Goal: Task Accomplishment & Management: Manage account settings

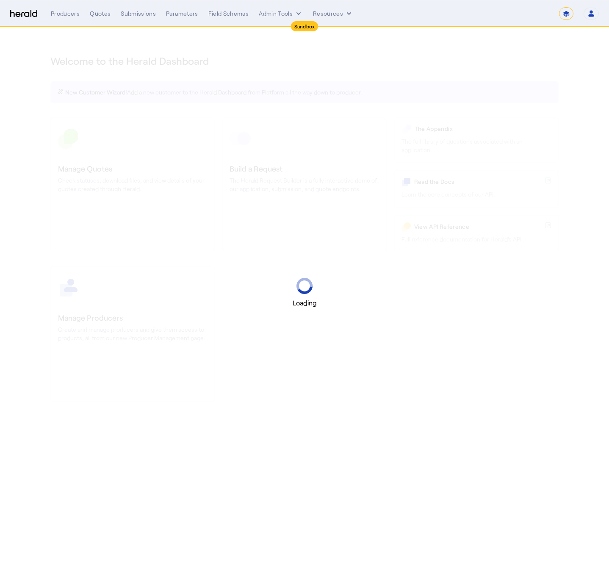
select select "*******"
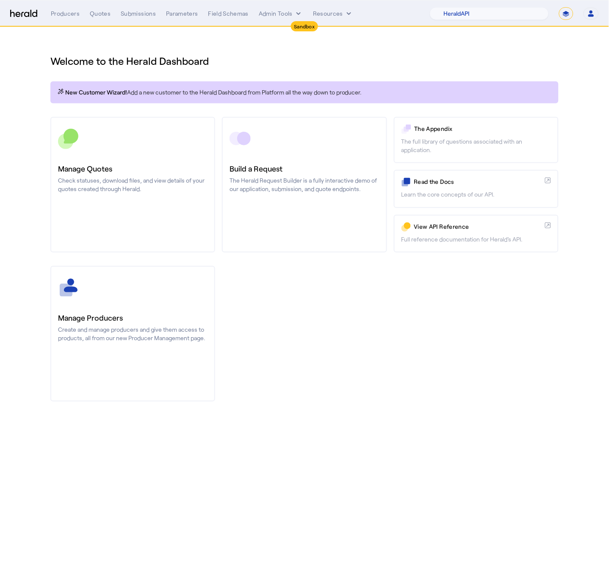
drag, startPoint x: 286, startPoint y: 397, endPoint x: 281, endPoint y: 384, distance: 13.7
click at [285, 393] on div "Manage Producers Create and manage producers and give them access to products, …" at bounding box center [304, 333] width 508 height 135
click at [521, 14] on select "1Fort Acrisure Acturis Affinity Advisors Affinity Risk Agentero AmWins Anzen Ao…" at bounding box center [489, 13] width 119 height 13
select select "pfm_129z_babbix"
click at [453, 7] on select "1Fort Acrisure Acturis Affinity Advisors Affinity Risk Agentero AmWins Anzen Ao…" at bounding box center [489, 13] width 119 height 13
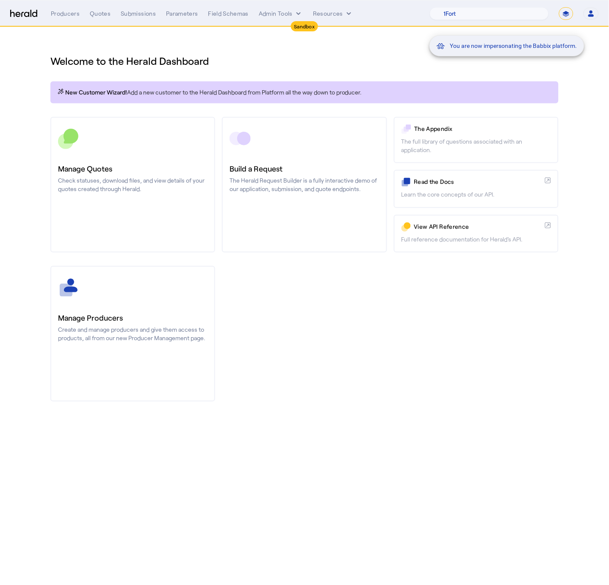
click at [278, 10] on div "You are now impersonating the Babbix platform." at bounding box center [304, 292] width 609 height 585
click at [277, 14] on button "Admin Tools" at bounding box center [281, 13] width 44 height 8
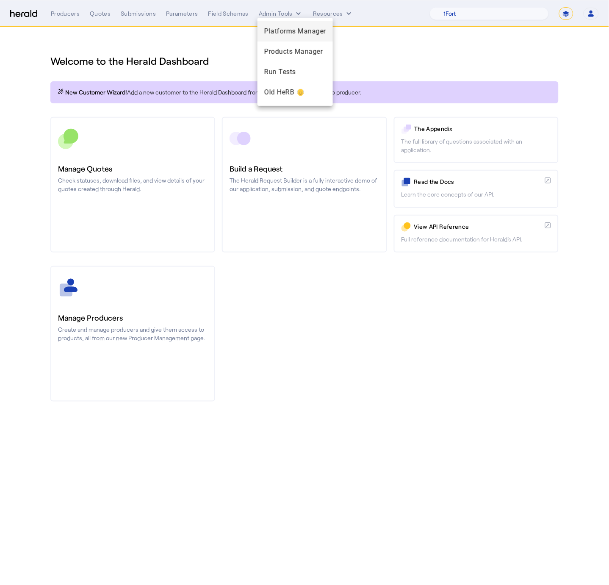
click at [279, 33] on span "Platforms Manager" at bounding box center [295, 31] width 62 height 10
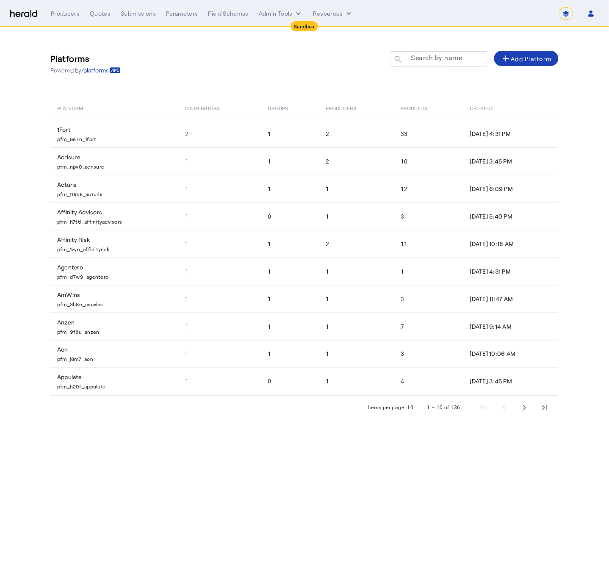
drag, startPoint x: 411, startPoint y: 66, endPoint x: 418, endPoint y: 60, distance: 9.3
click at [411, 66] on div at bounding box center [438, 70] width 97 height 9
click at [418, 60] on mat-label "Search by name" at bounding box center [436, 58] width 51 height 8
click at [418, 60] on input "Search by name" at bounding box center [442, 58] width 76 height 10
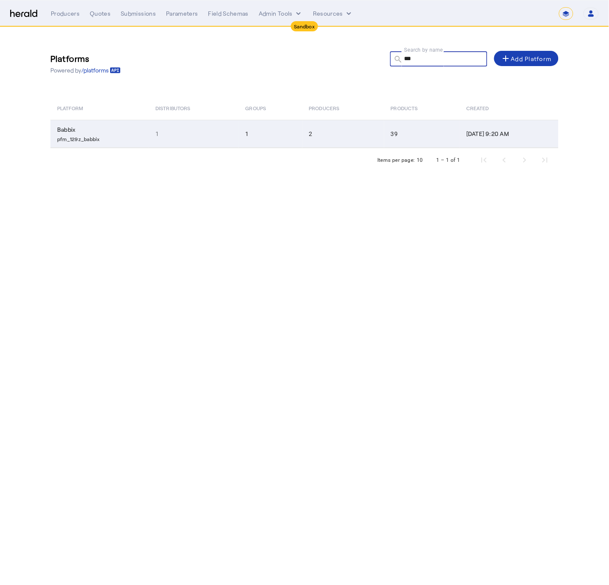
type input "***"
click at [135, 130] on td "Babbix pfm_129z_babbix" at bounding box center [99, 134] width 98 height 28
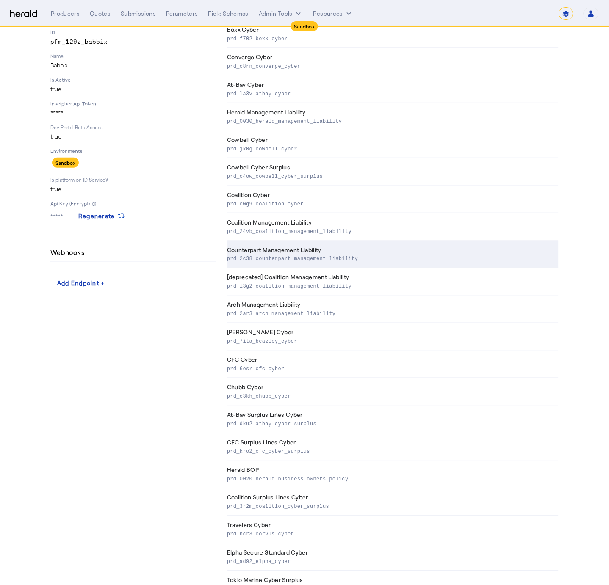
scroll to position [107, 0]
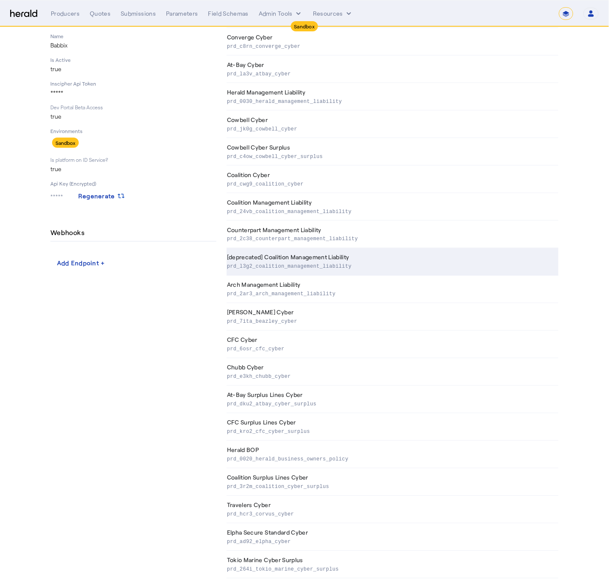
click at [458, 267] on p "prd_l3g2_coalition_management_liability" at bounding box center [391, 266] width 328 height 8
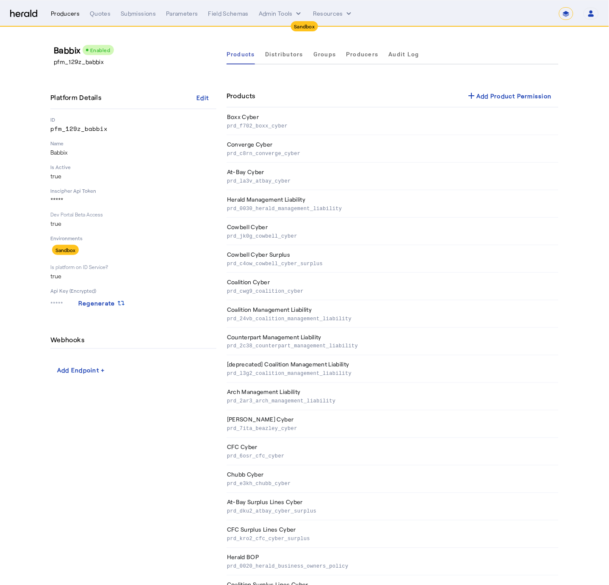
click at [63, 11] on div "Producers" at bounding box center [65, 13] width 29 height 8
select select "pfm_129z_babbix"
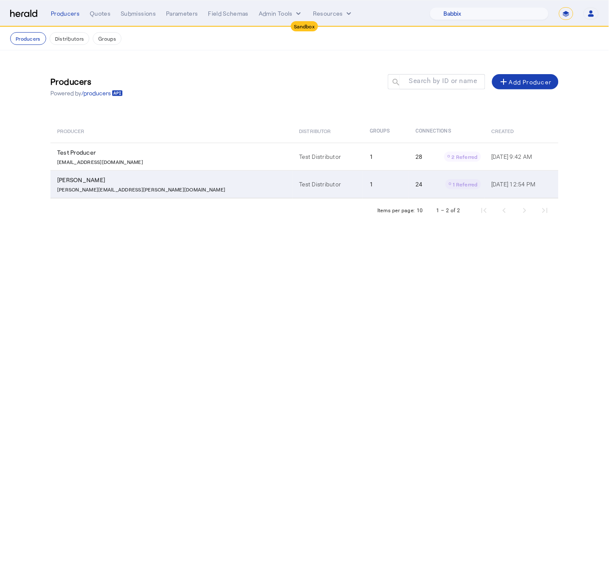
click at [131, 186] on p "[PERSON_NAME][EMAIL_ADDRESS][PERSON_NAME][DOMAIN_NAME]" at bounding box center [141, 188] width 168 height 8
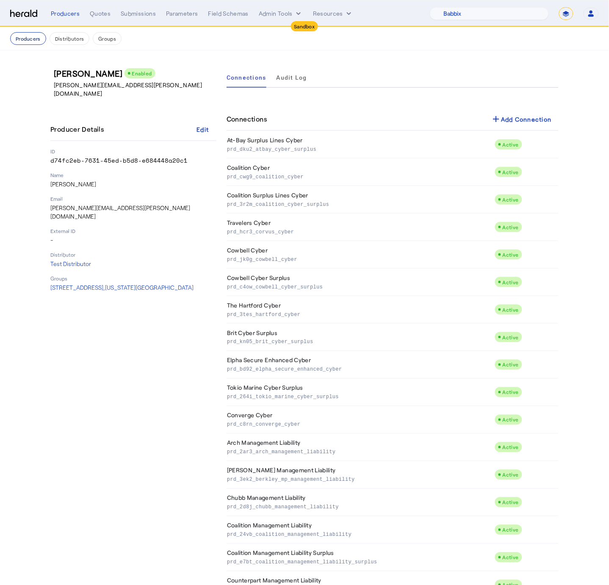
click at [30, 40] on button "Producers" at bounding box center [28, 38] width 36 height 13
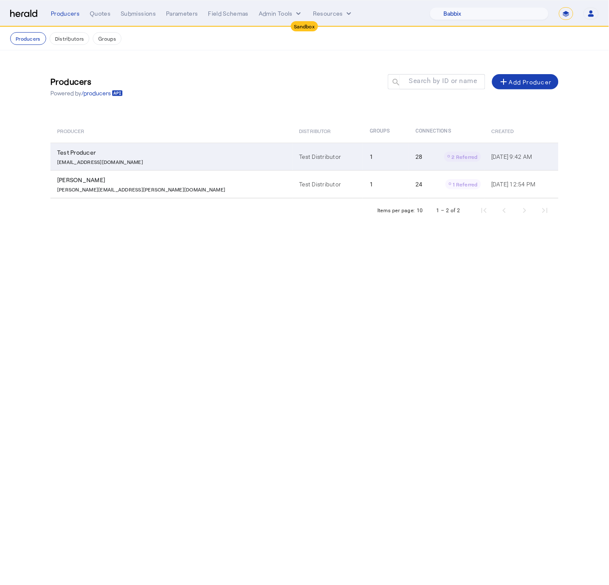
click at [141, 160] on div "[EMAIL_ADDRESS][DOMAIN_NAME]" at bounding box center [173, 161] width 232 height 8
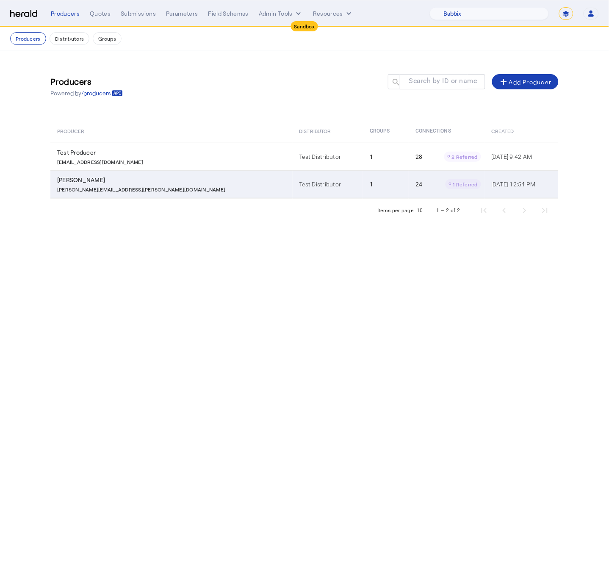
click at [152, 190] on div "[PERSON_NAME][EMAIL_ADDRESS][PERSON_NAME][DOMAIN_NAME]" at bounding box center [173, 188] width 232 height 8
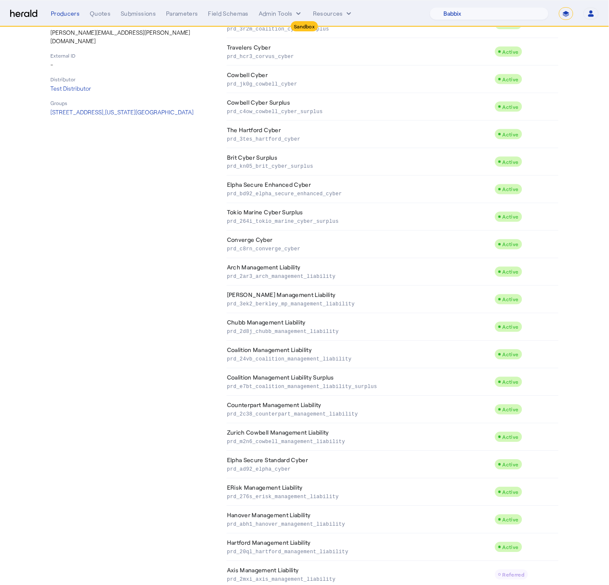
scroll to position [224, 0]
